Goal: Find specific page/section: Find specific page/section

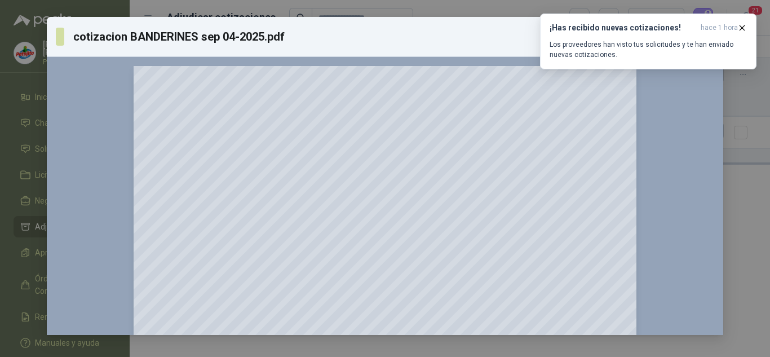
scroll to position [113, 0]
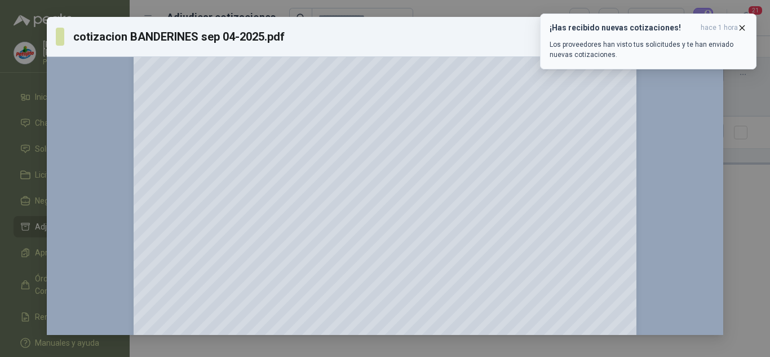
click at [743, 29] on icon "button" at bounding box center [743, 28] width 10 height 10
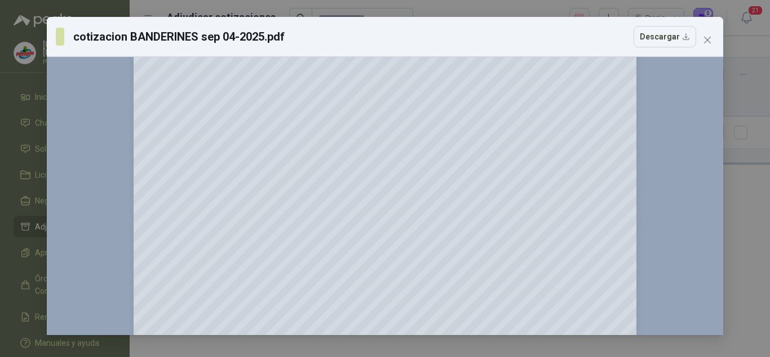
click at [723, 37] on div "cotizacion BANDERINES sep 04-2025.pdf Descargar" at bounding box center [385, 37] width 677 height 40
click at [716, 39] on span "Close" at bounding box center [708, 40] width 18 height 9
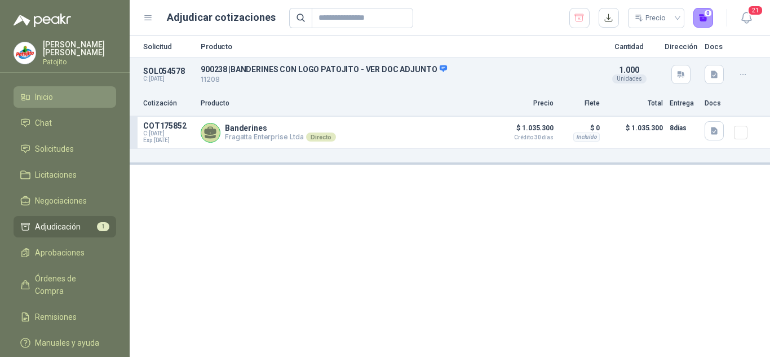
click at [51, 96] on span "Inicio" at bounding box center [44, 97] width 18 height 12
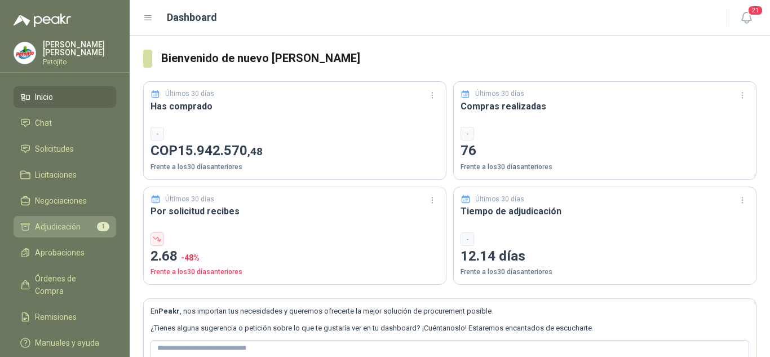
click at [88, 217] on link "Adjudicación 1" at bounding box center [65, 226] width 103 height 21
